Goal: Check status: Check status

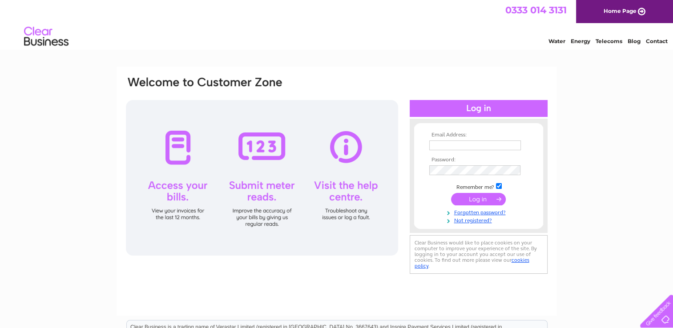
type input "[EMAIL_ADDRESS][DOMAIN_NAME]"
click at [482, 198] on input "submit" at bounding box center [478, 199] width 55 height 12
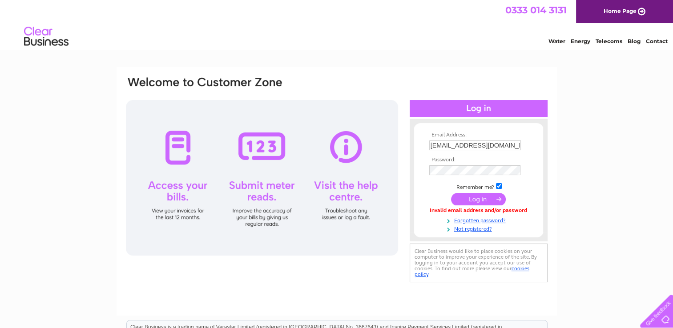
click at [469, 198] on input "submit" at bounding box center [478, 199] width 55 height 12
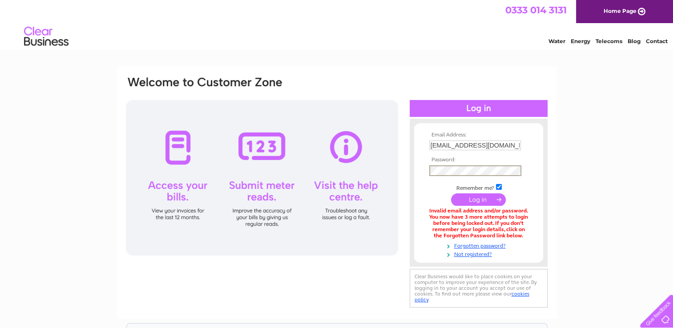
click at [451, 194] on input "submit" at bounding box center [478, 200] width 55 height 12
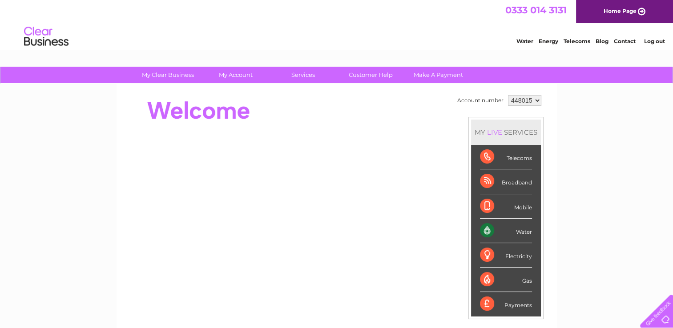
drag, startPoint x: 0, startPoint y: 0, endPoint x: 479, endPoint y: 199, distance: 518.9
click at [480, 199] on div "Mobile" at bounding box center [506, 206] width 52 height 24
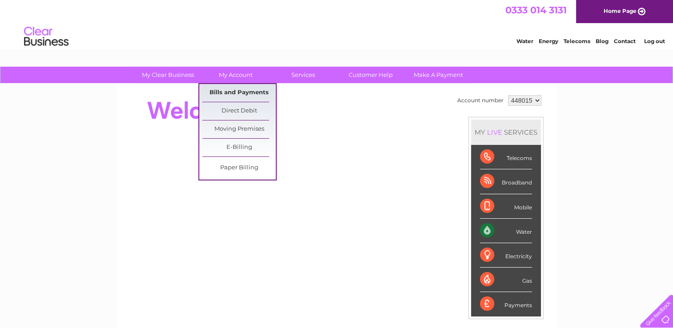
click at [236, 92] on link "Bills and Payments" at bounding box center [238, 93] width 73 height 18
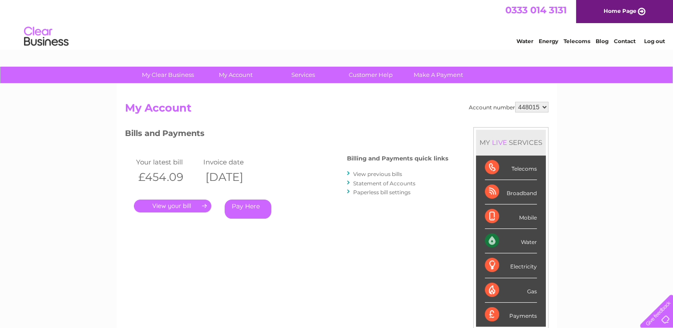
click at [186, 205] on link "." at bounding box center [172, 206] width 77 height 13
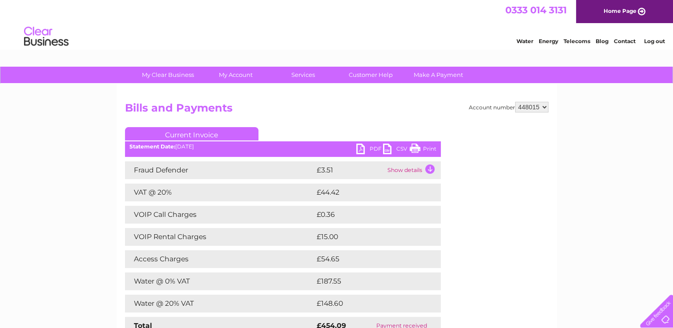
click at [365, 149] on link "PDF" at bounding box center [369, 150] width 27 height 13
